Goal: Use online tool/utility: Utilize a website feature to perform a specific function

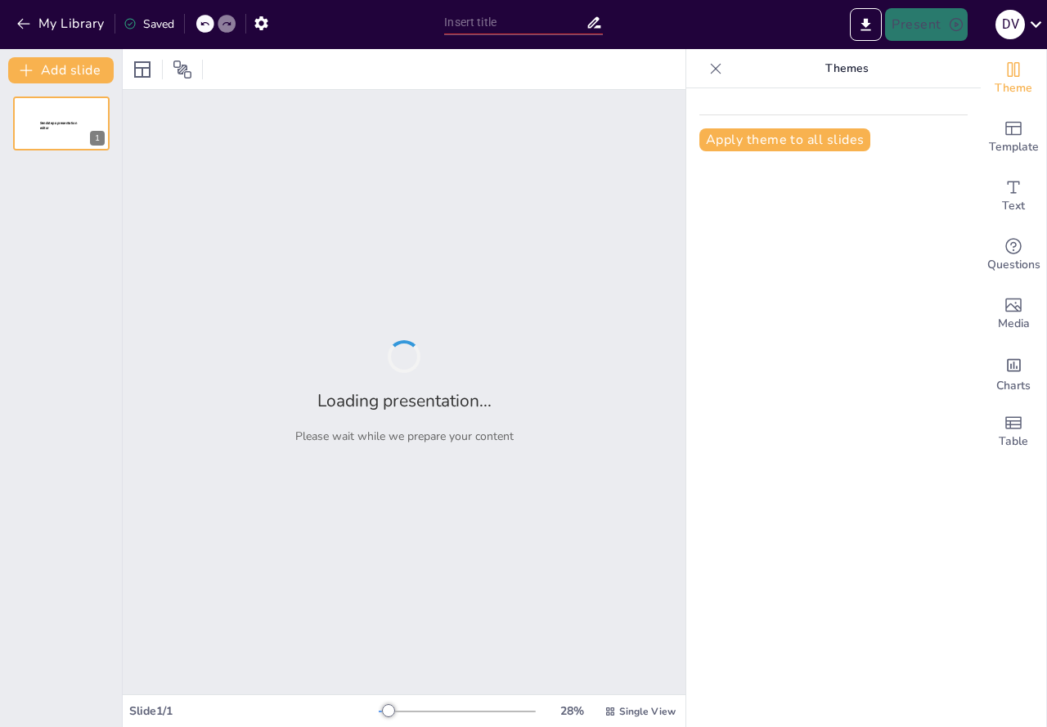
type input "Relación entre Fuerza Muscular de Cadera y Dolor Lumbar en Militares: Un Estudi…"
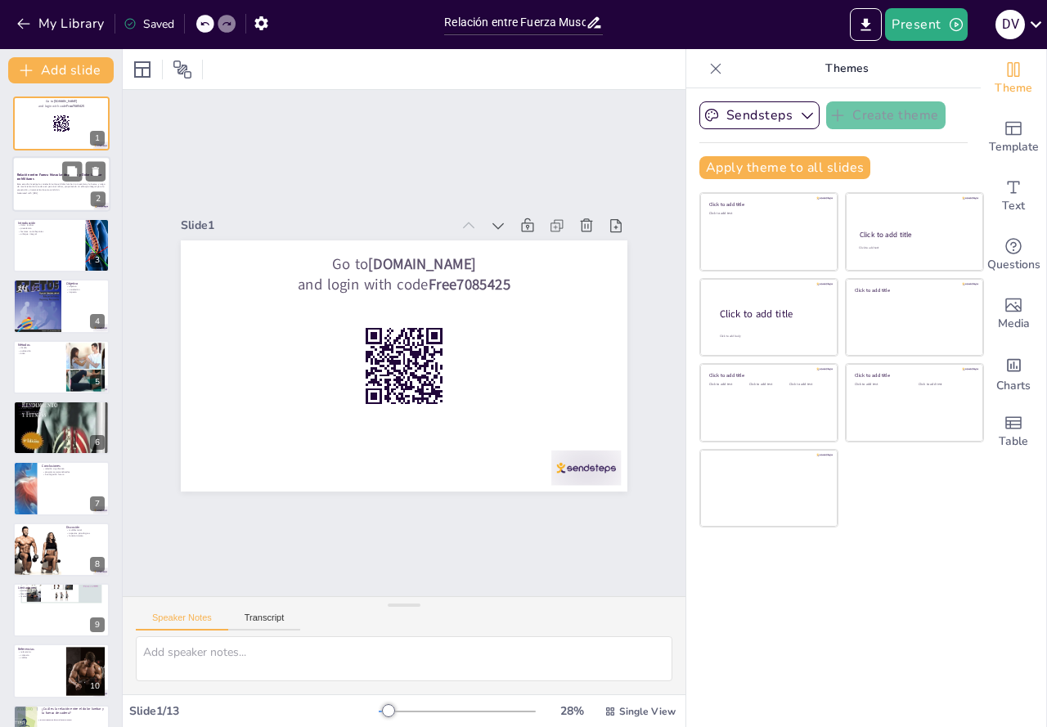
click at [40, 204] on div at bounding box center [61, 185] width 98 height 56
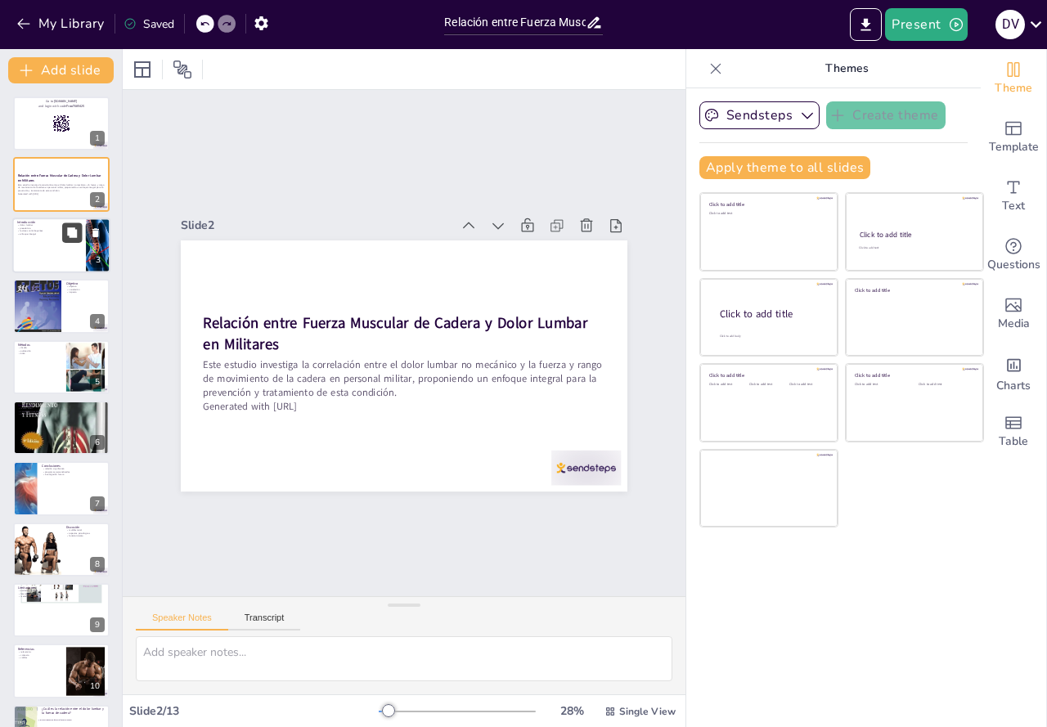
checkbox input "true"
click at [70, 237] on icon at bounding box center [72, 232] width 10 height 10
type textarea "La lumbalgia es una de las principales causas de consulta médica y afecta a un …"
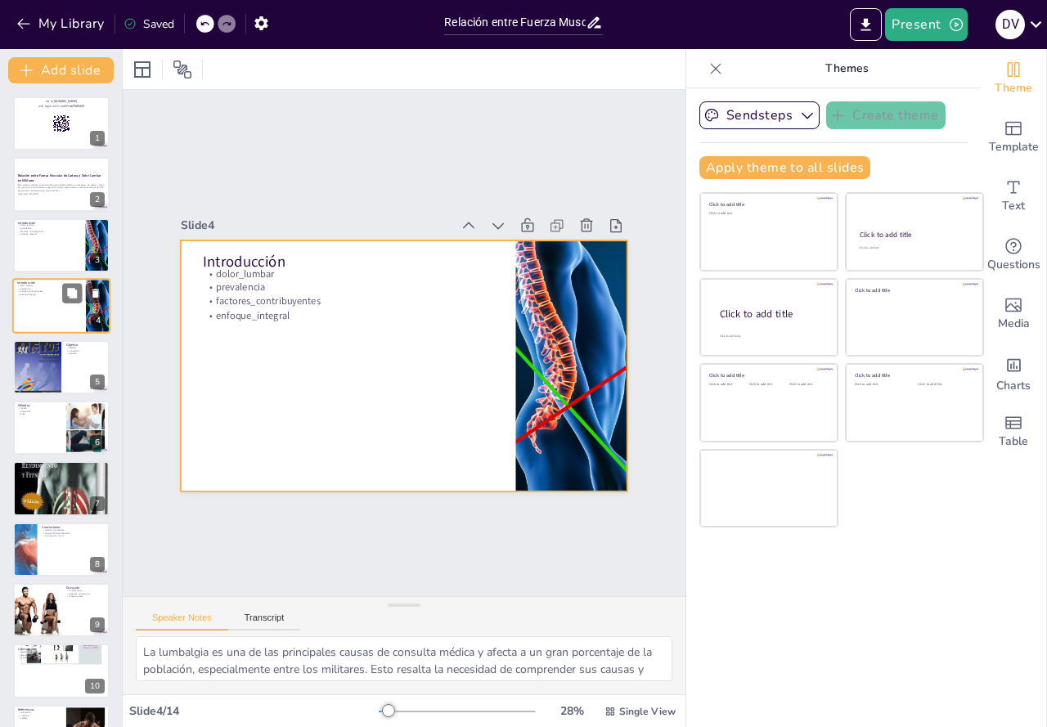
click at [71, 309] on div at bounding box center [61, 306] width 98 height 56
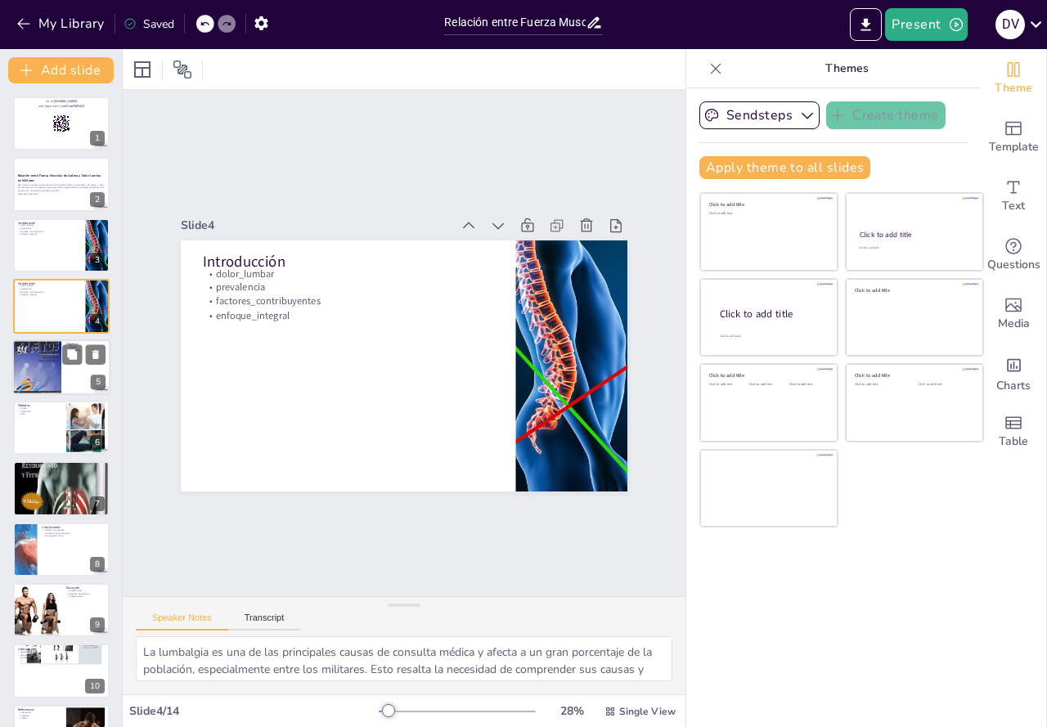
checkbox input "true"
click at [61, 383] on div at bounding box center [61, 367] width 98 height 56
type textarea "El objetivo de este estudio es fundamental, ya que busca establecer una relació…"
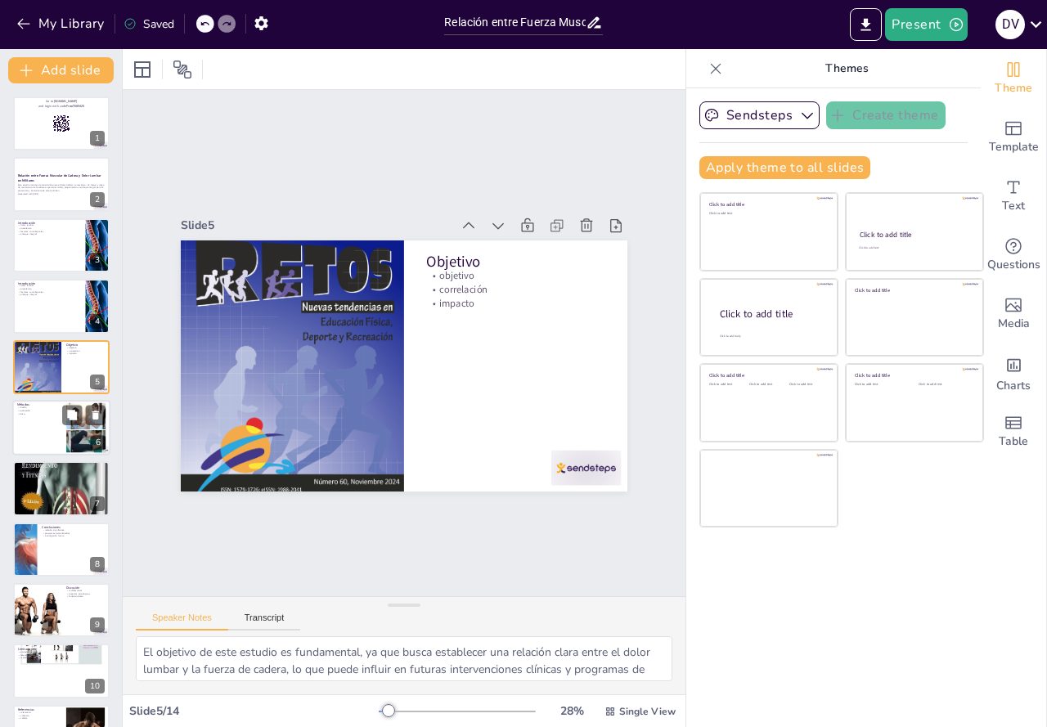
checkbox input "true"
click at [57, 426] on div at bounding box center [61, 428] width 98 height 56
type textarea "El diseño analítico y correlacional del estudio es fundamental para establecer …"
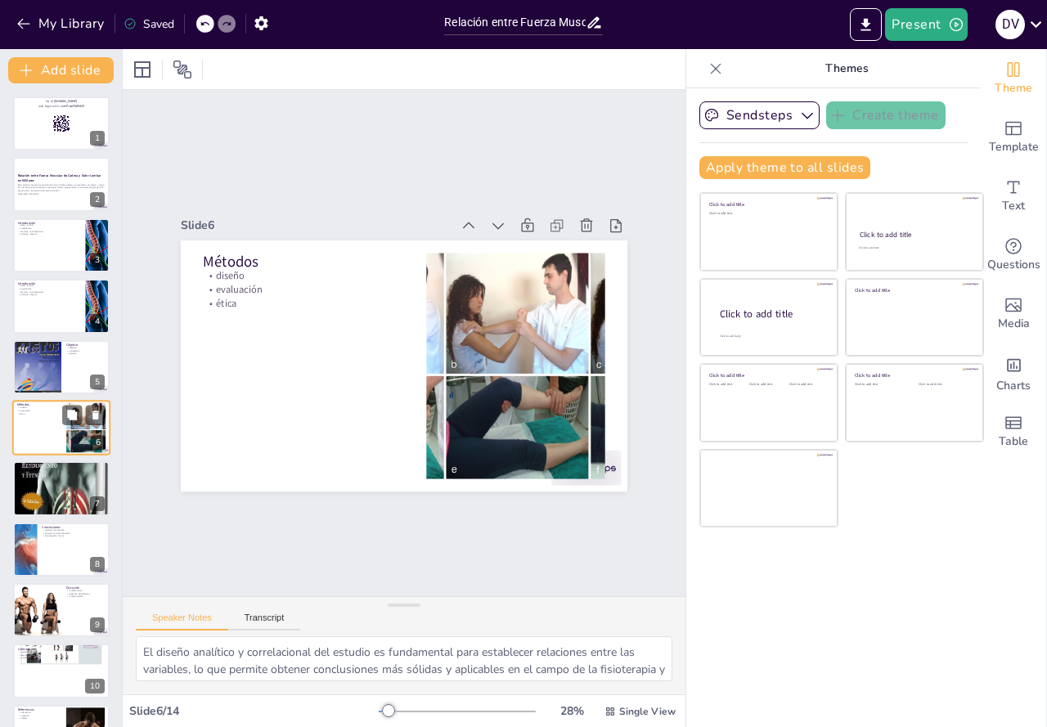
scroll to position [23, 0]
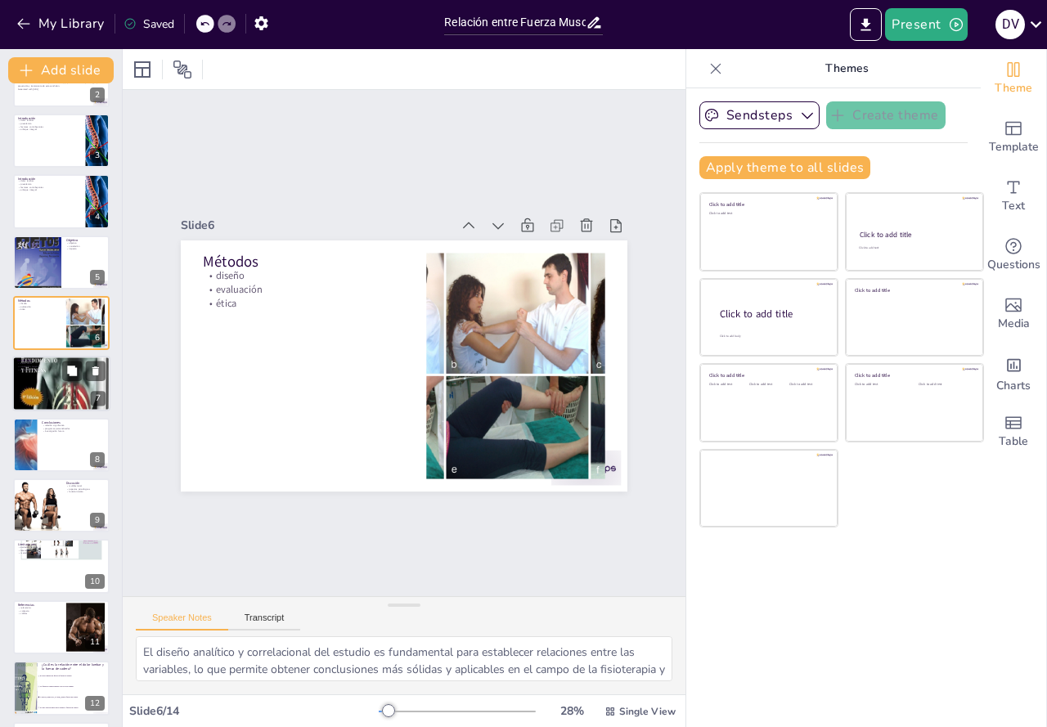
checkbox input "true"
click at [60, 406] on div at bounding box center [61, 384] width 98 height 163
type textarea "La media de dolor lumbar observada en el estudio es un indicador clave que refl…"
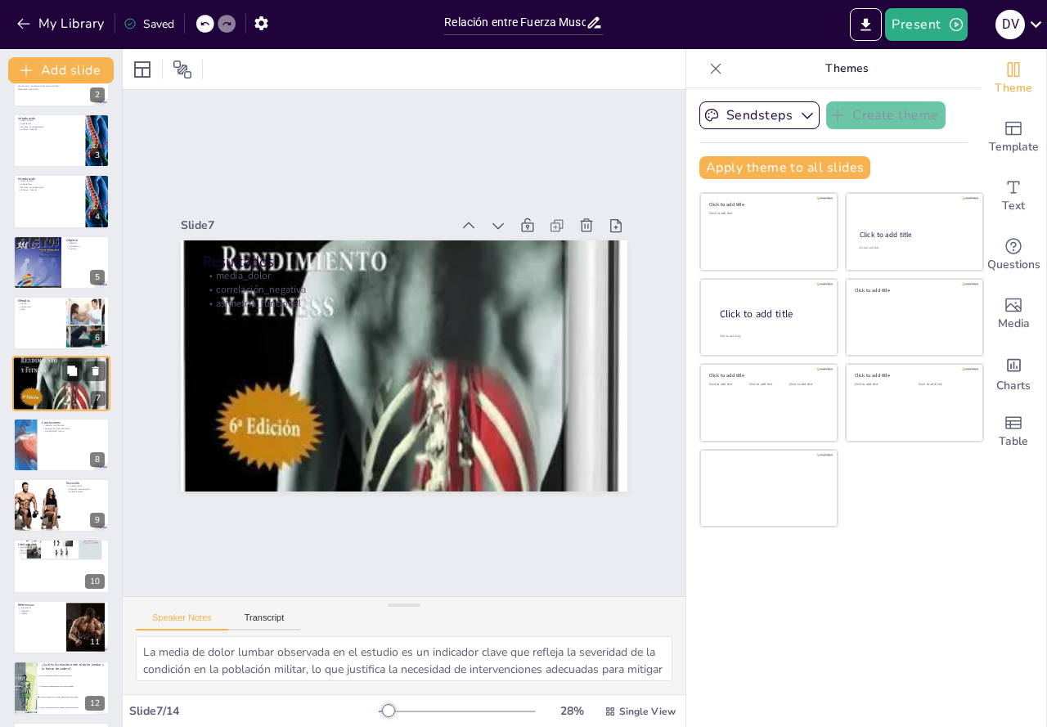
scroll to position [83, 0]
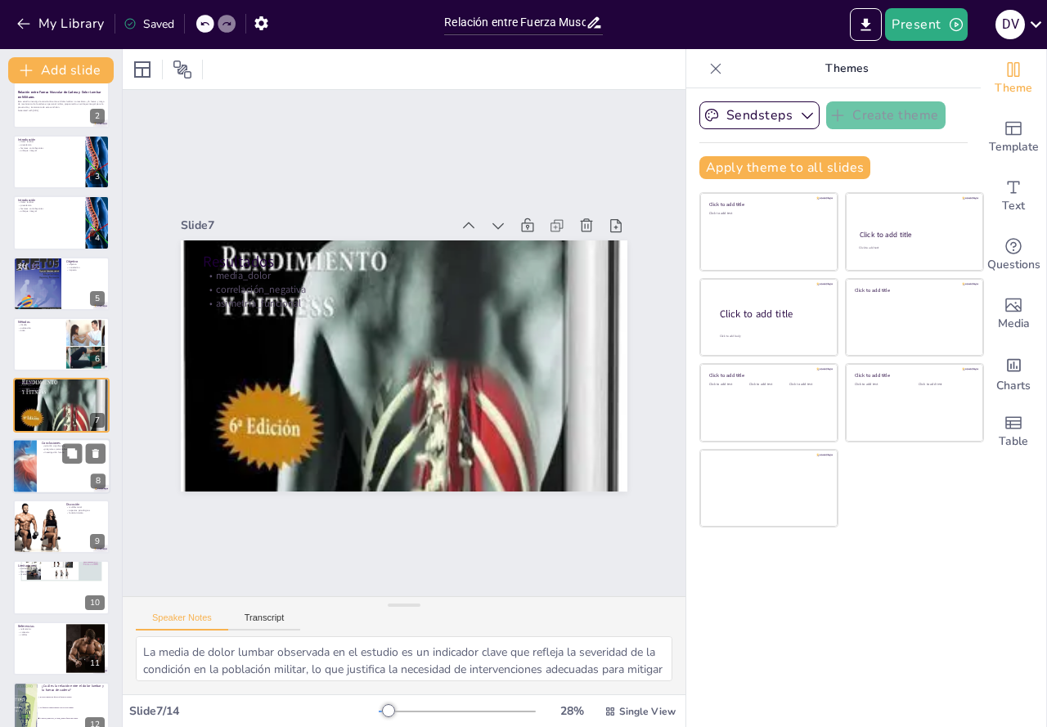
checkbox input "true"
click at [56, 462] on div at bounding box center [61, 466] width 98 height 56
type textarea "La relación significativa identificada entre el dolor lumbar y la fuerza de la …"
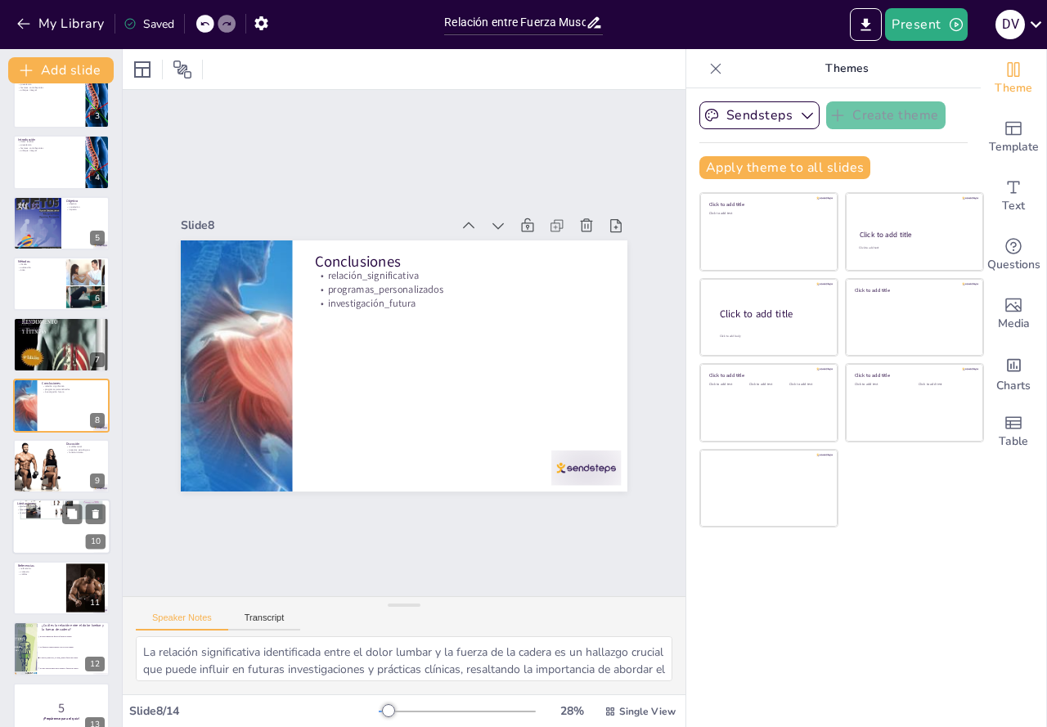
checkbox input "true"
click at [47, 512] on p "metodología" at bounding box center [61, 513] width 88 height 3
type textarea "La exclusión de mujeres en el estudio limita la aplicabilidad de los hallazgos …"
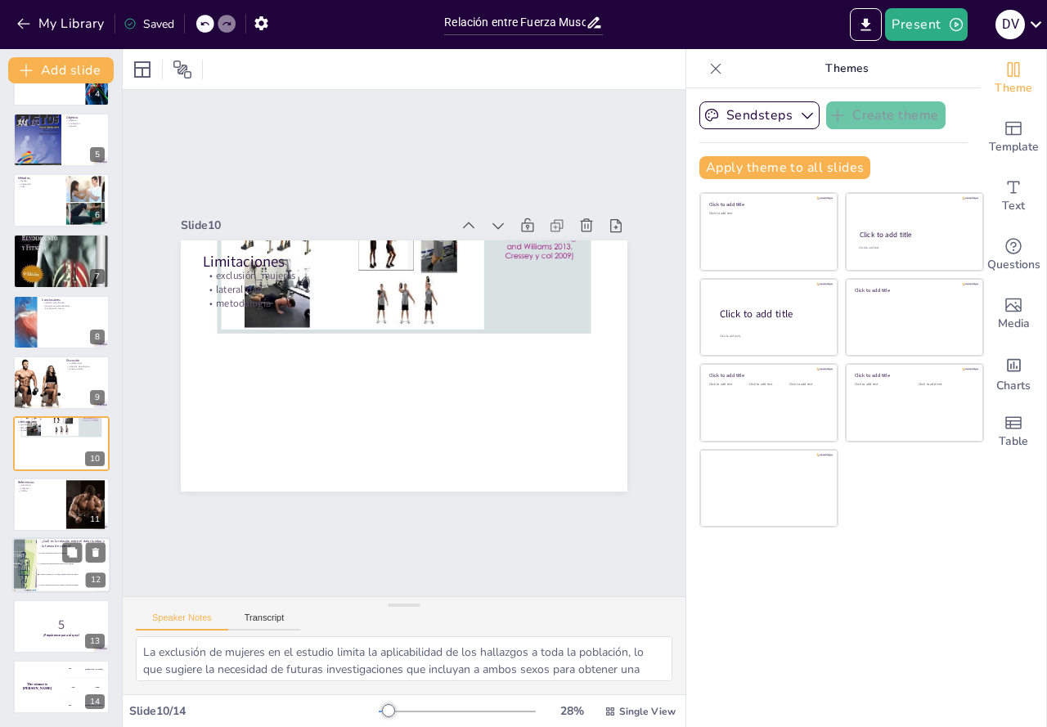
checkbox input "true"
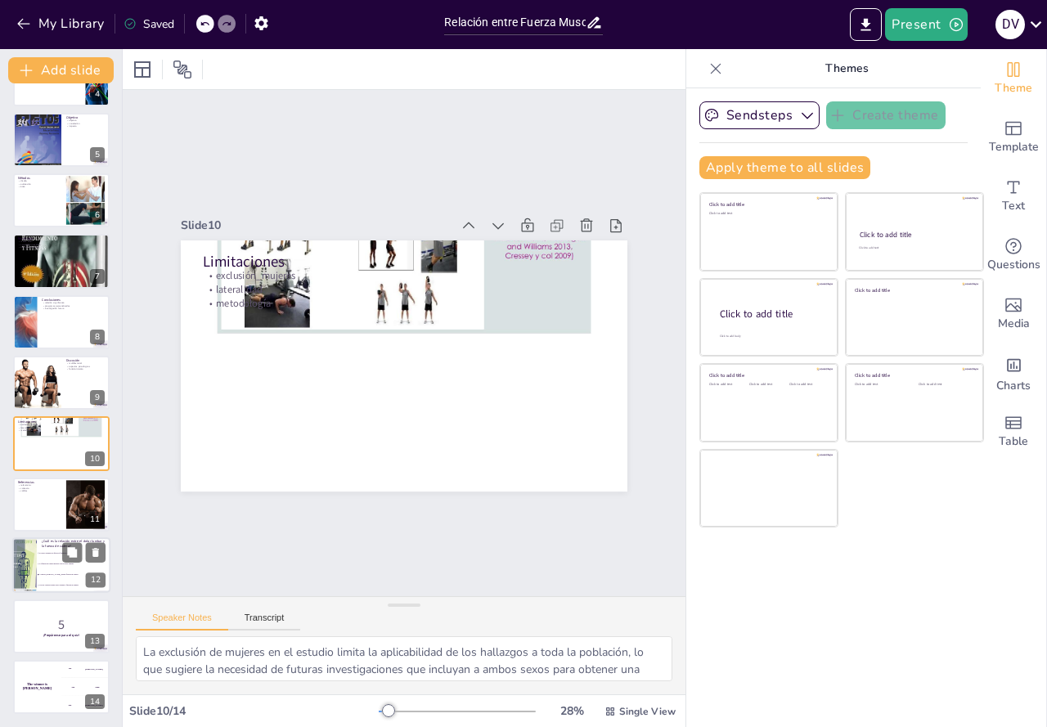
checkbox input "true"
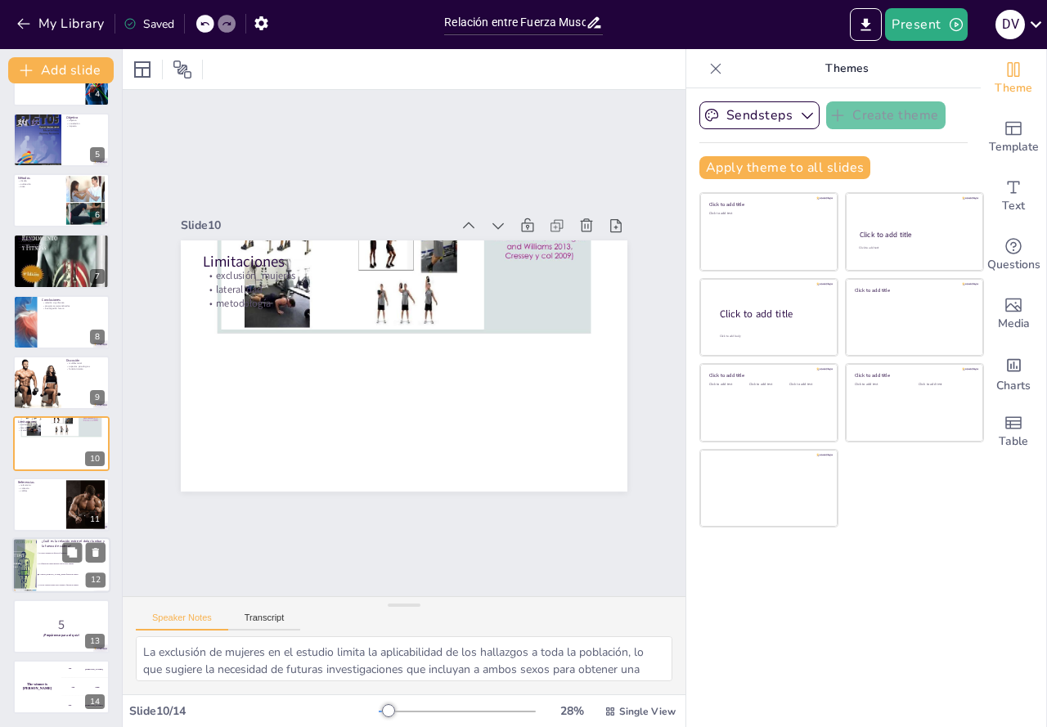
checkbox input "true"
click at [57, 546] on p "¿Cuál es la relación entre el dolor lumbar y la fuerza de cadera?" at bounding box center [74, 544] width 64 height 9
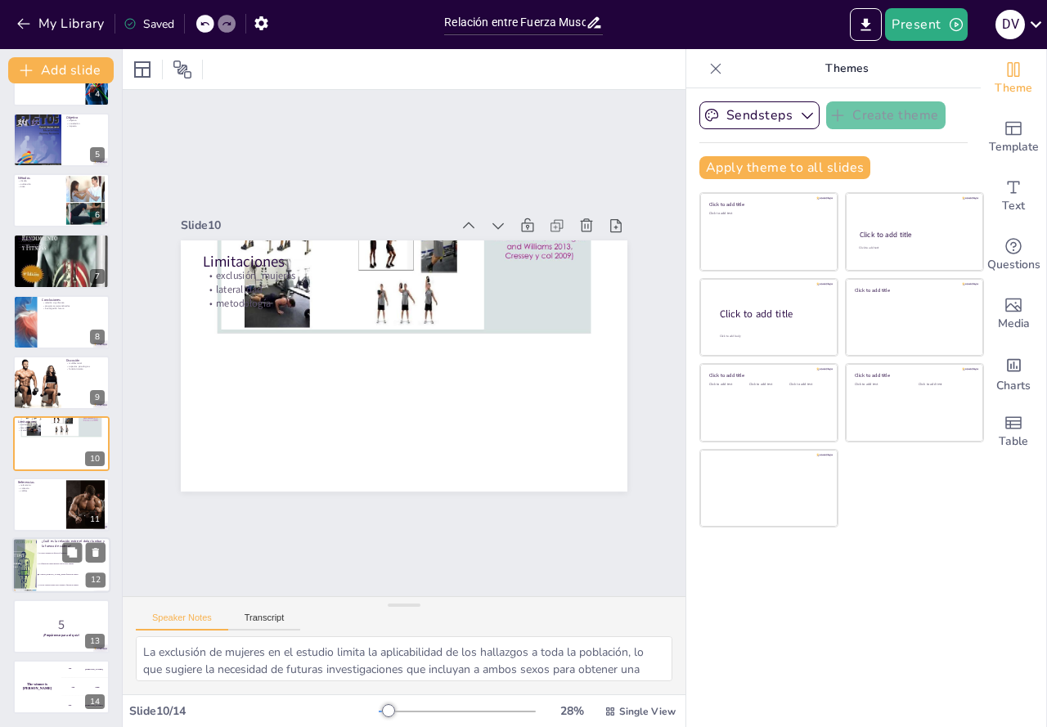
type textarea "La respuesta correcta es la opción 3: "A mayor dolor lumbar, menor fuerza de ca…"
checkbox input "true"
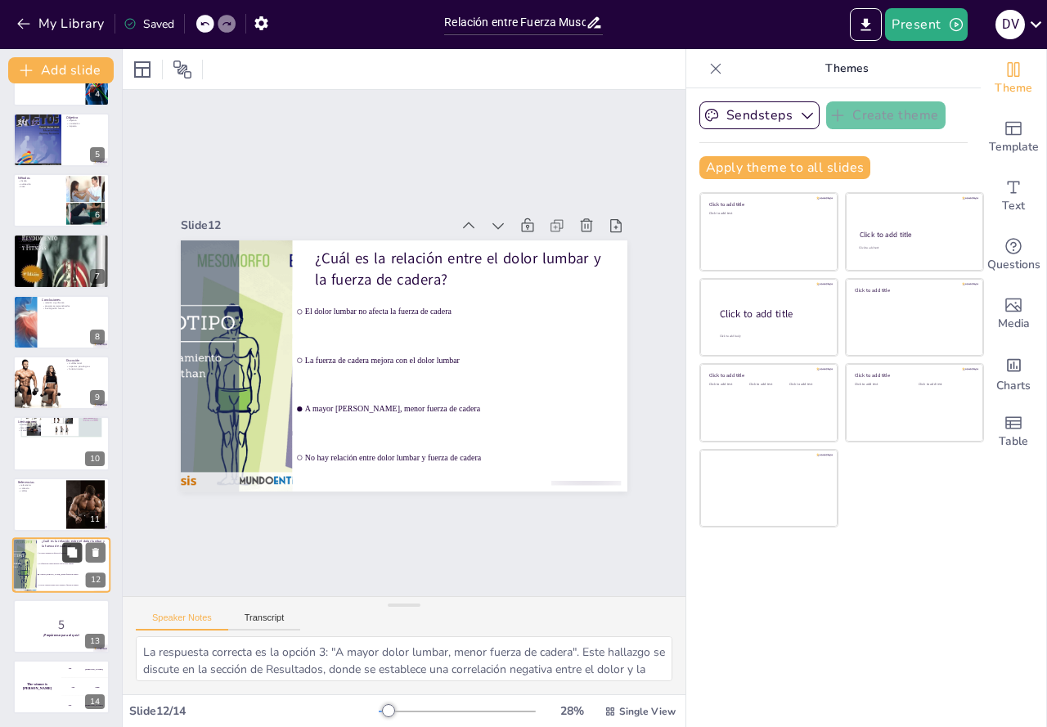
checkbox input "true"
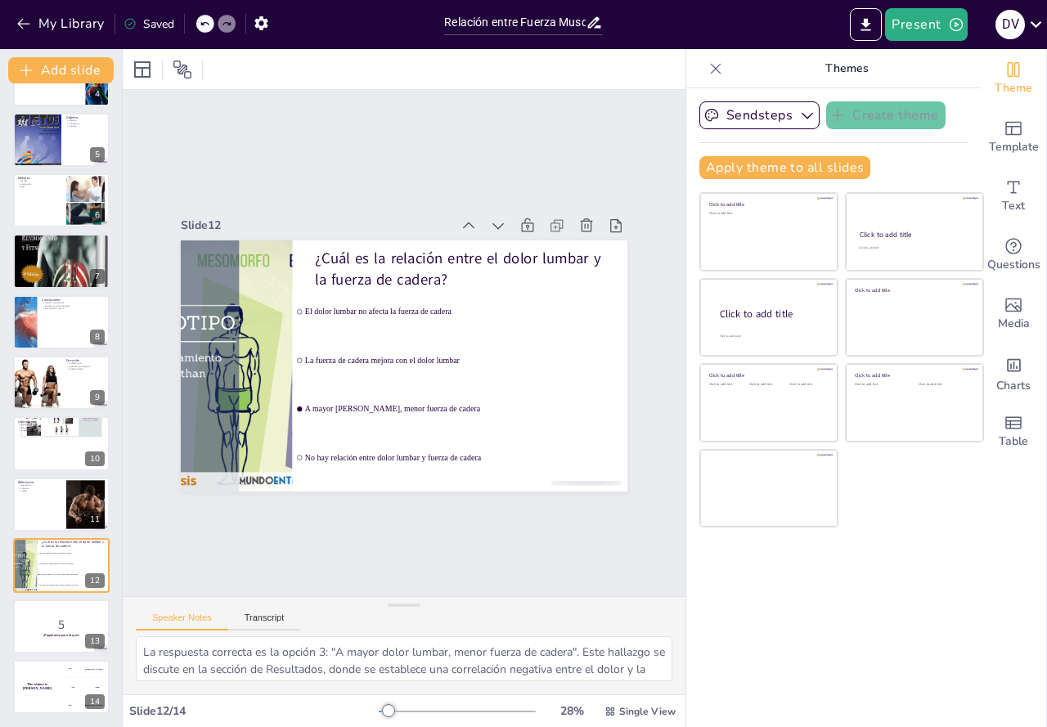
checkbox input "true"
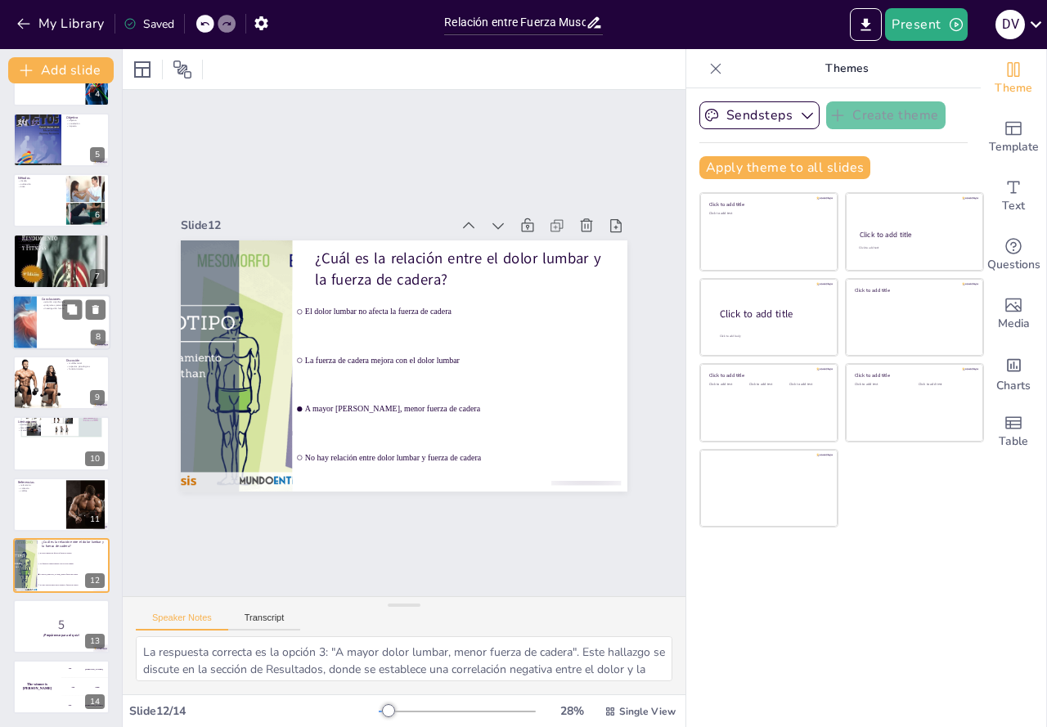
checkbox input "true"
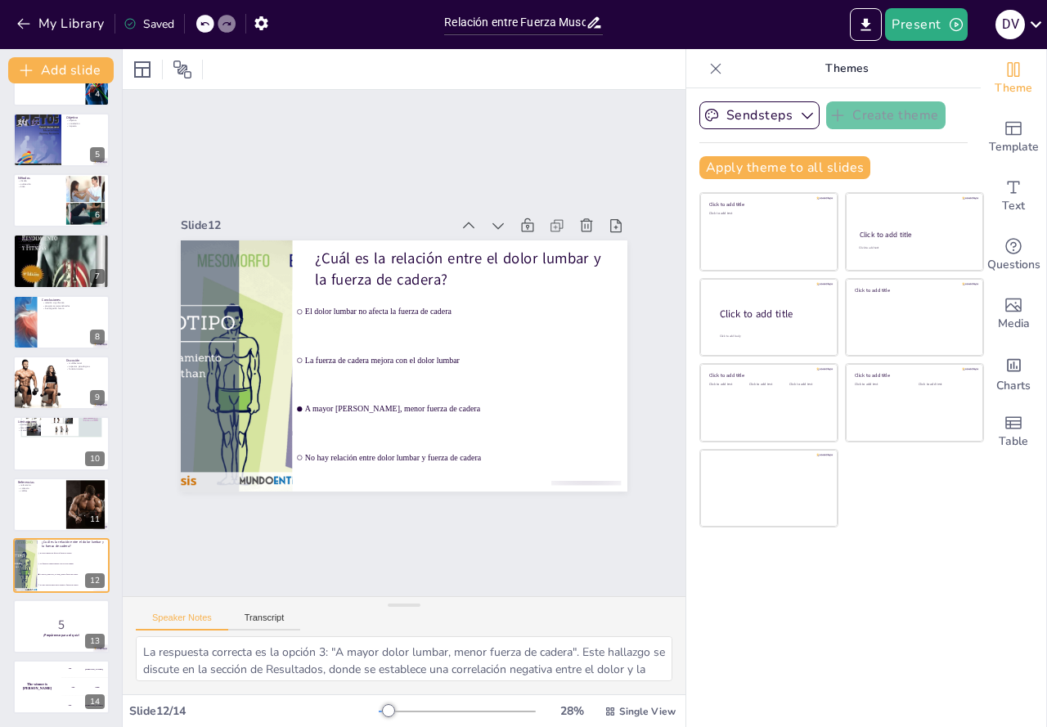
checkbox input "true"
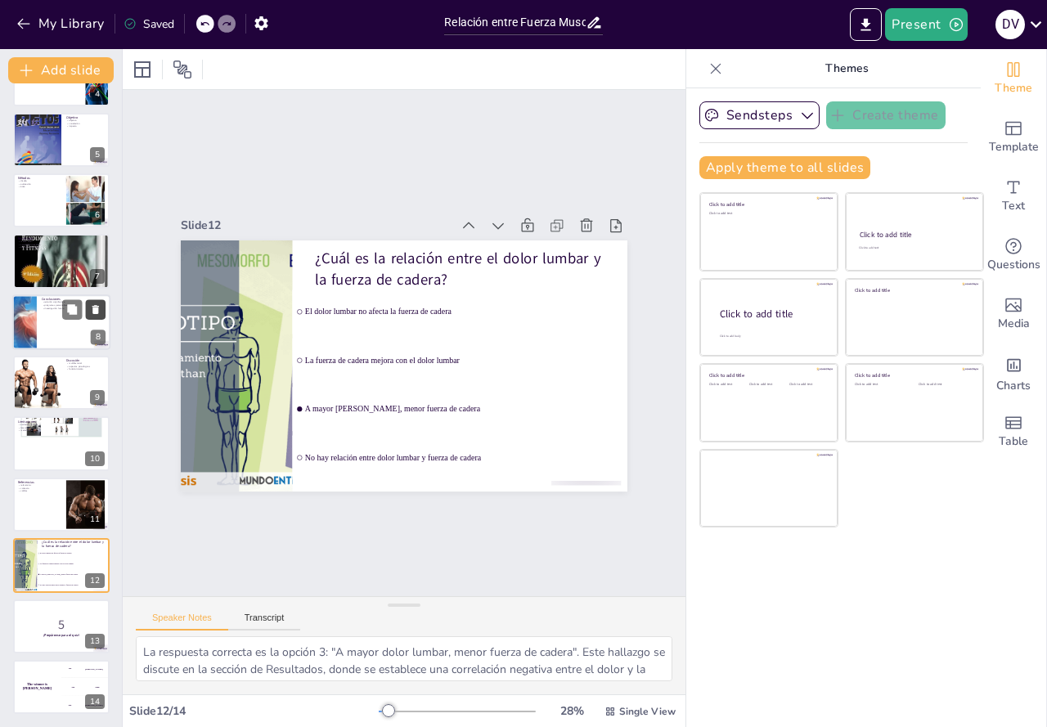
checkbox input "true"
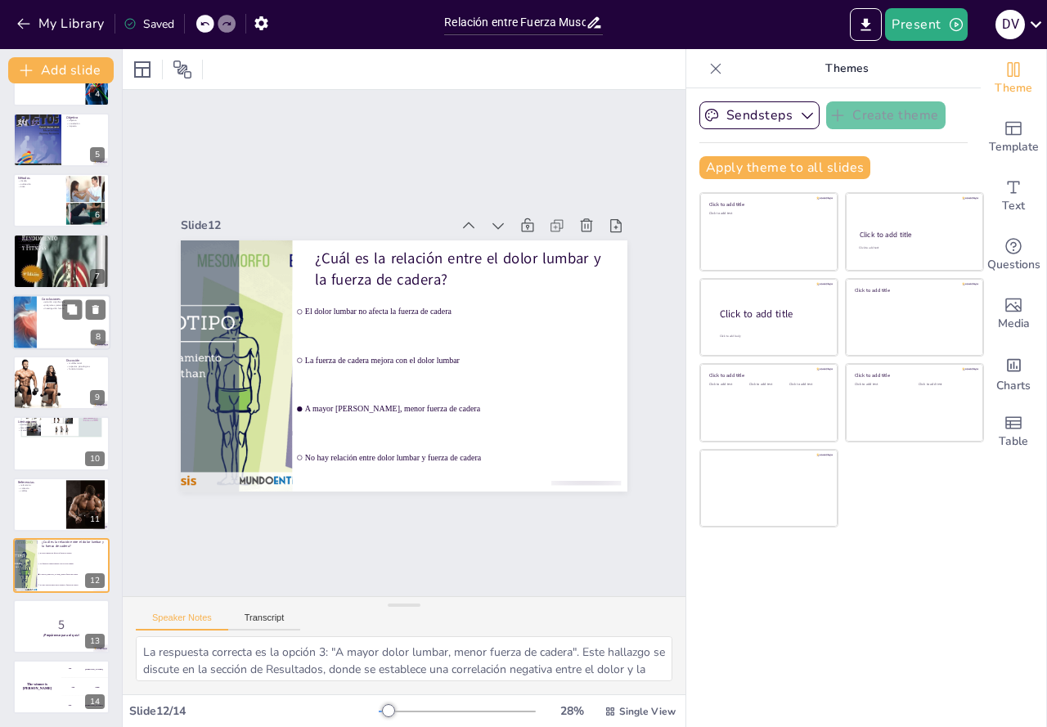
checkbox input "true"
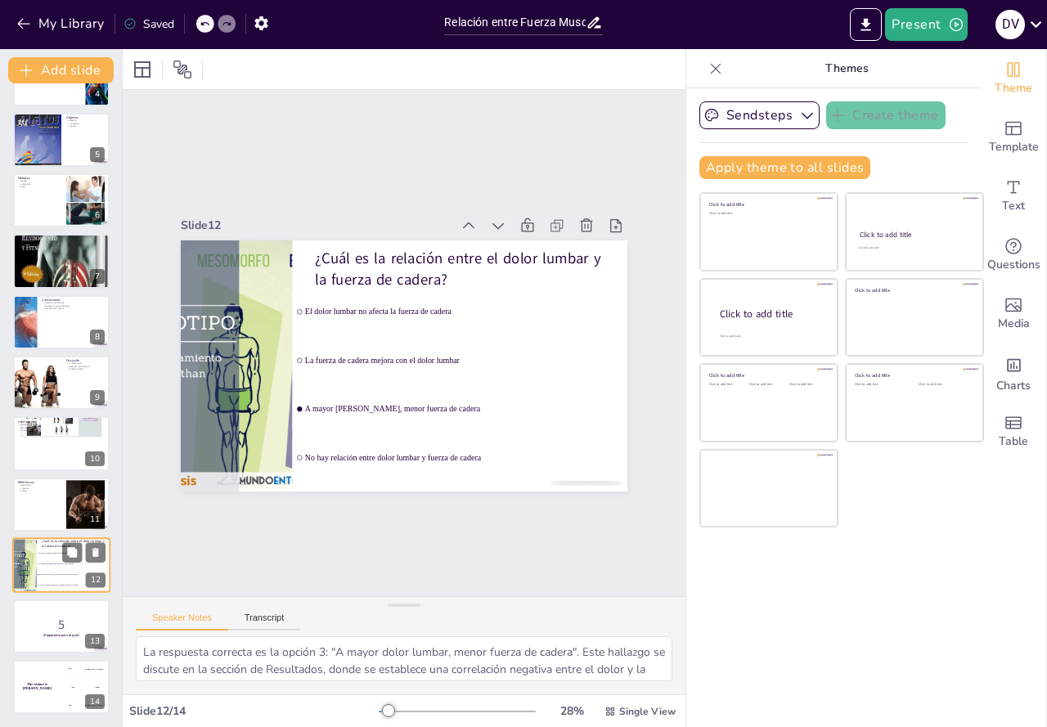
checkbox input "true"
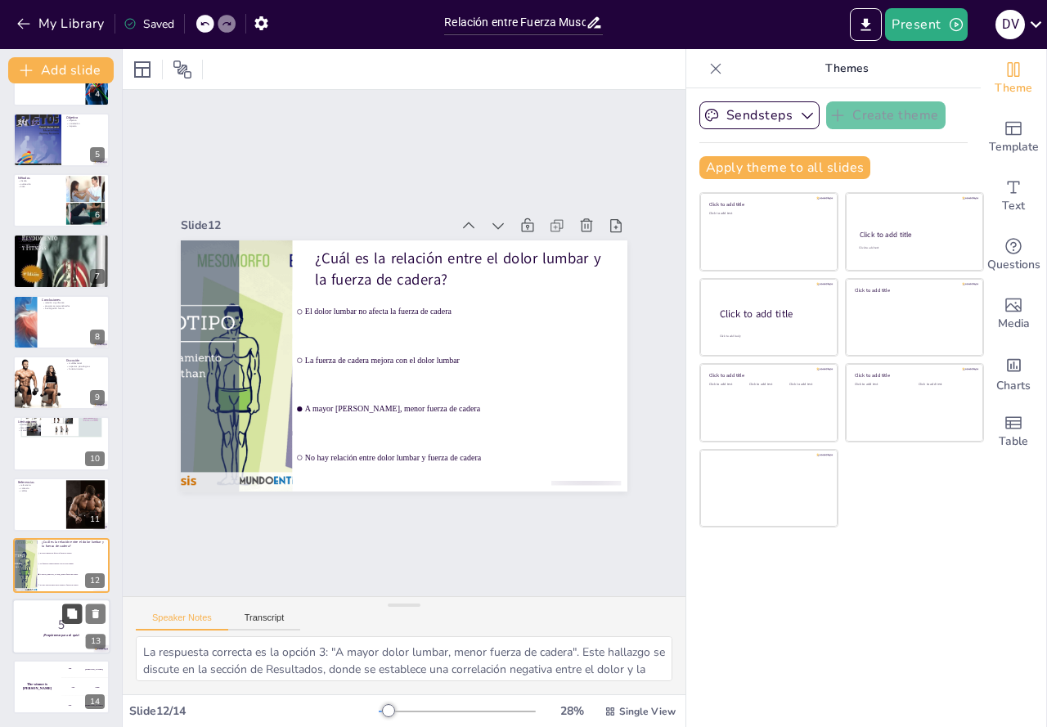
checkbox input "true"
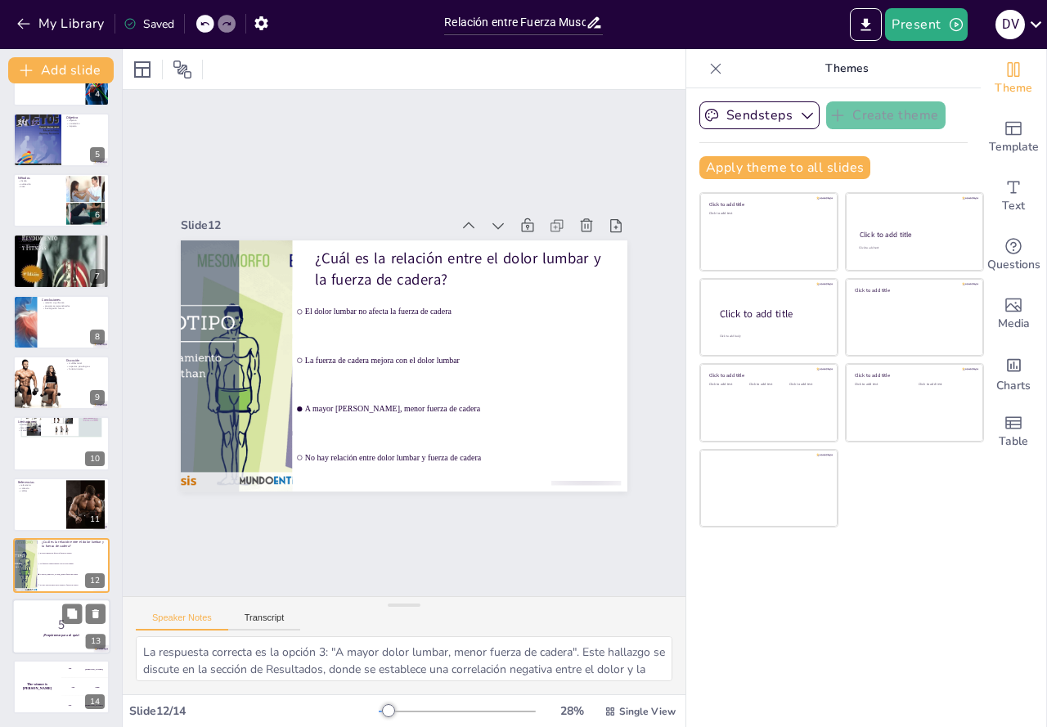
checkbox input "true"
click at [60, 630] on p "5" at bounding box center [61, 624] width 88 height 18
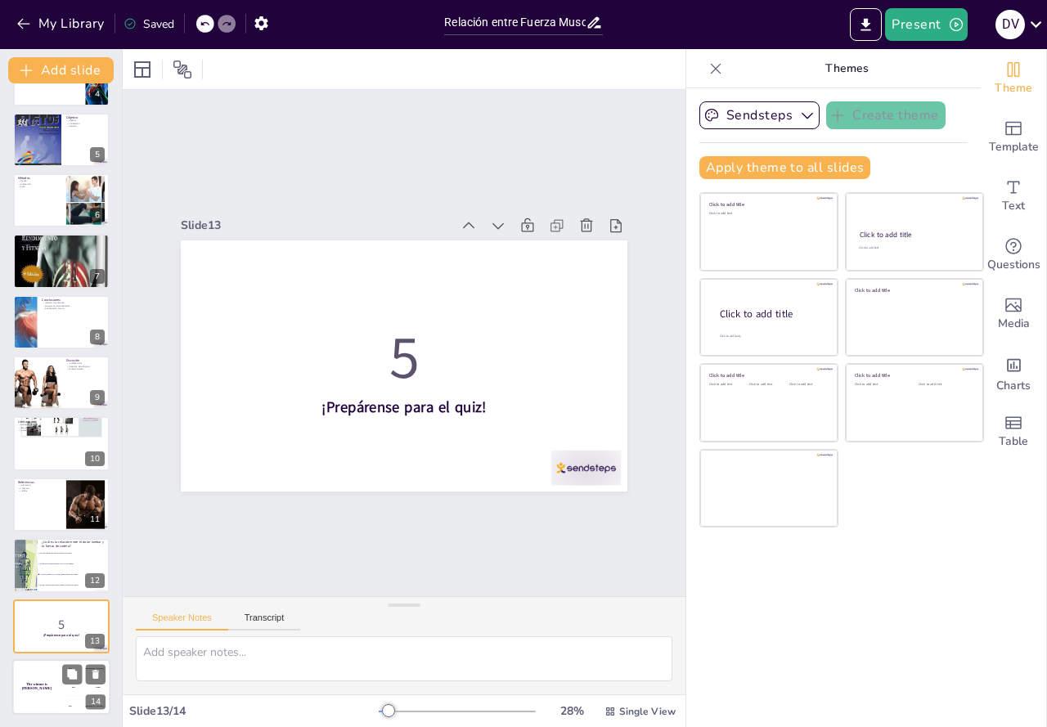
click at [61, 688] on h4 "The winner is [PERSON_NAME]" at bounding box center [36, 687] width 49 height 8
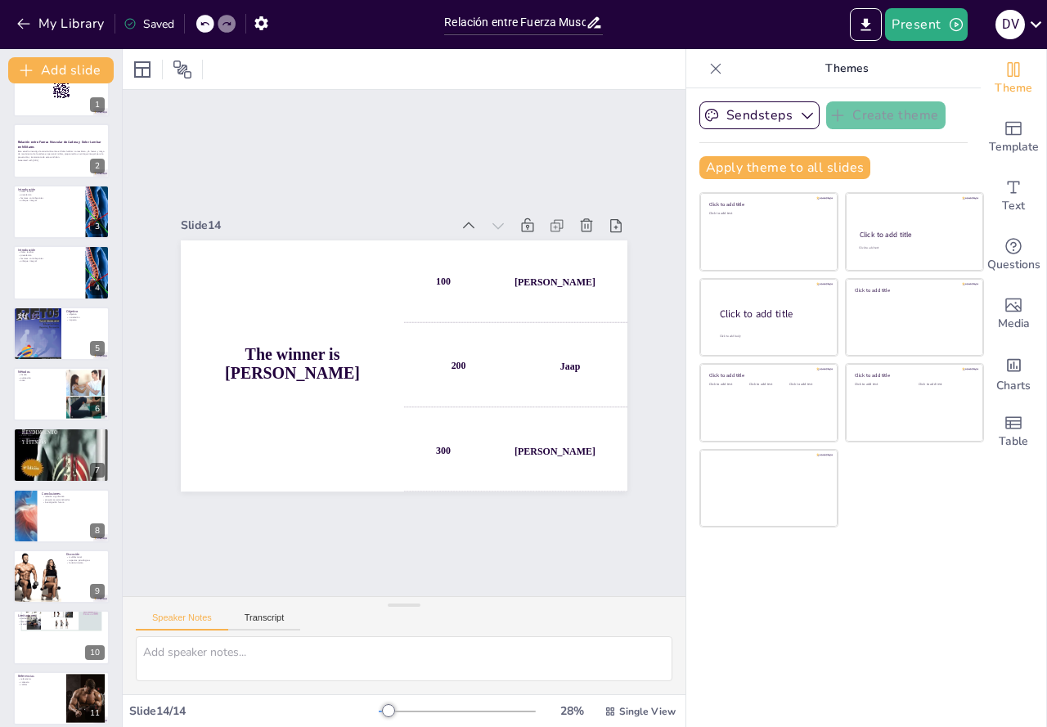
scroll to position [0, 0]
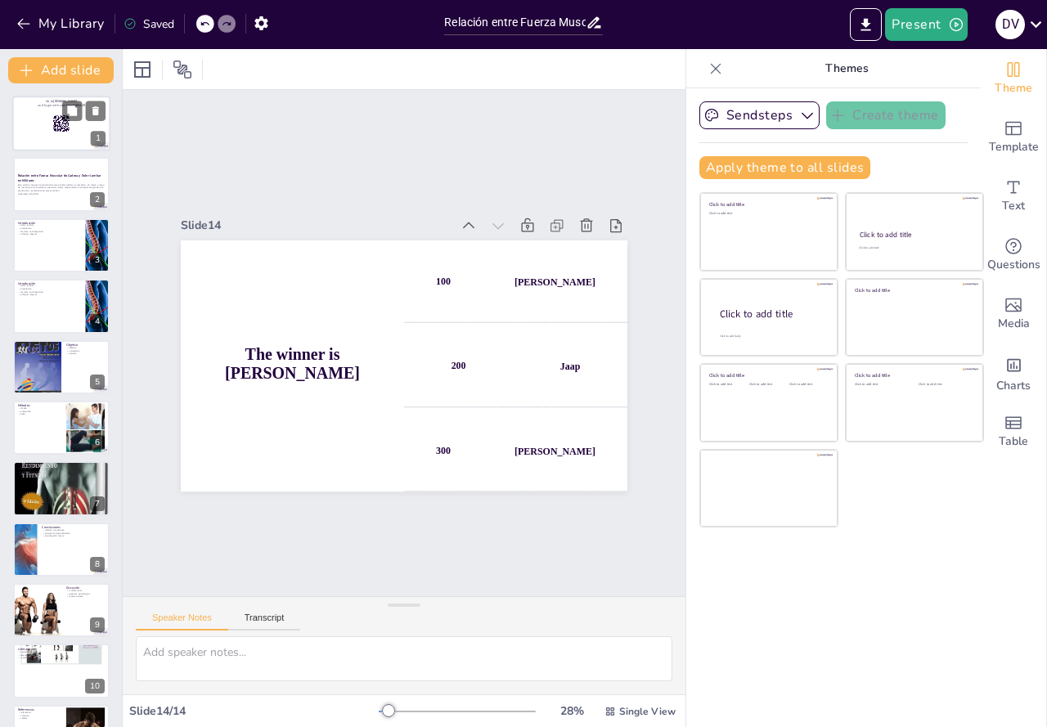
click at [58, 121] on rect at bounding box center [61, 123] width 18 height 18
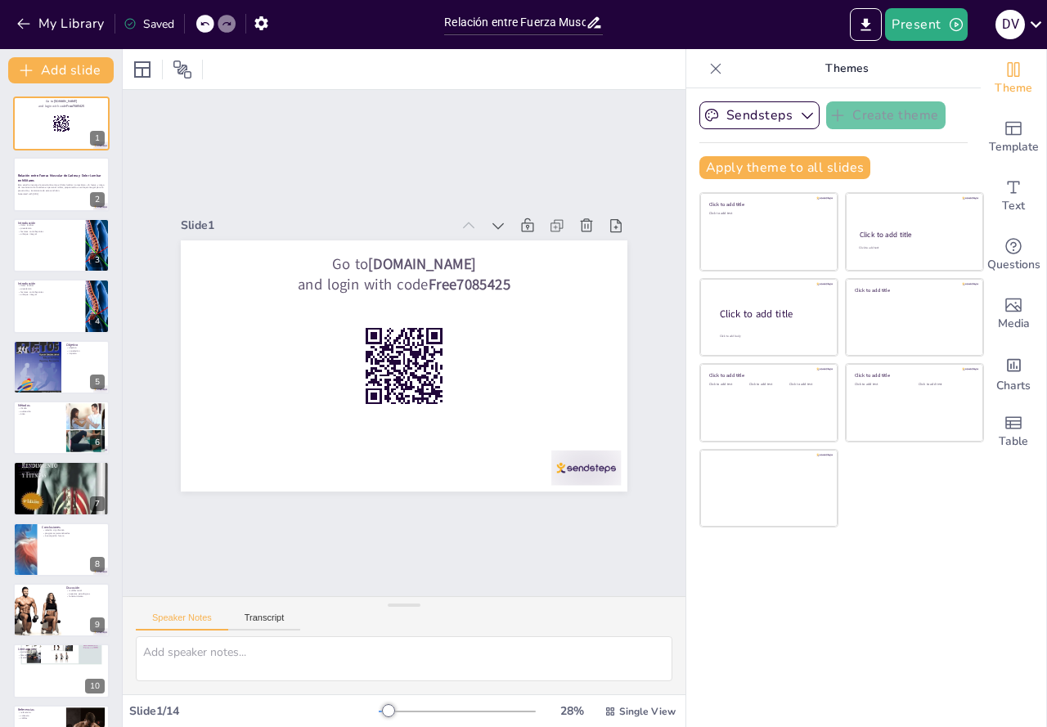
checkbox input "true"
